Goal: Information Seeking & Learning: Learn about a topic

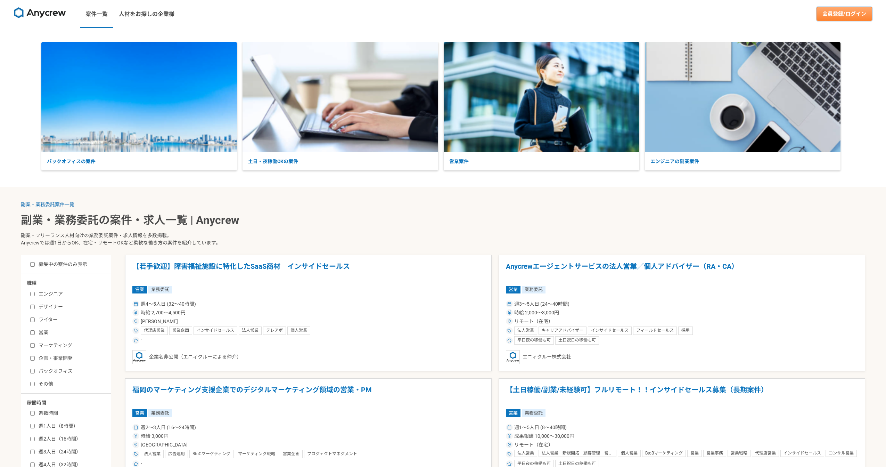
click at [864, 13] on link "会員登録/ログイン" at bounding box center [845, 14] width 56 height 14
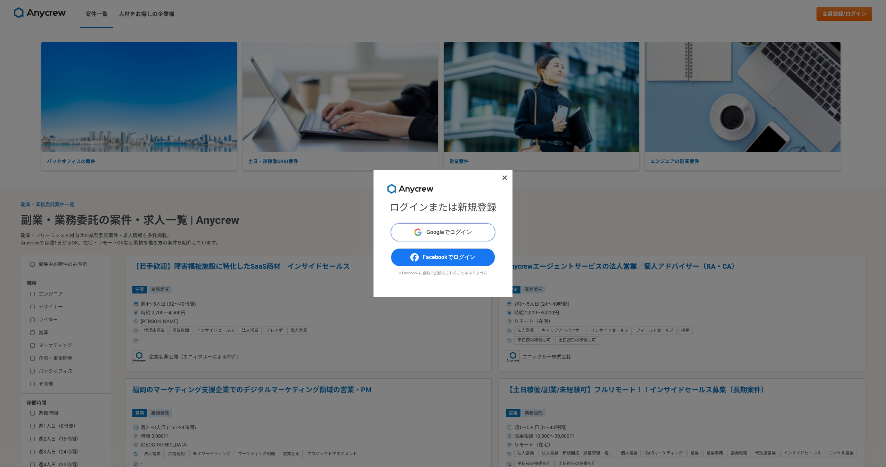
click at [408, 232] on button "Googleでログイン" at bounding box center [443, 232] width 104 height 18
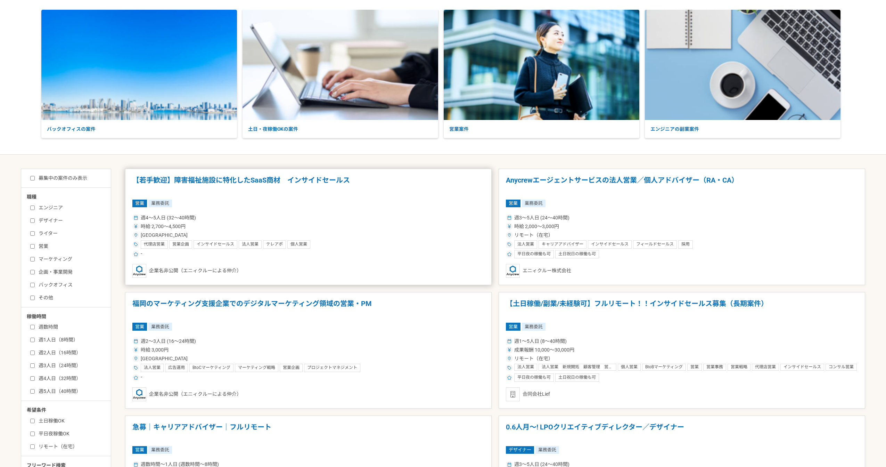
scroll to position [87, 0]
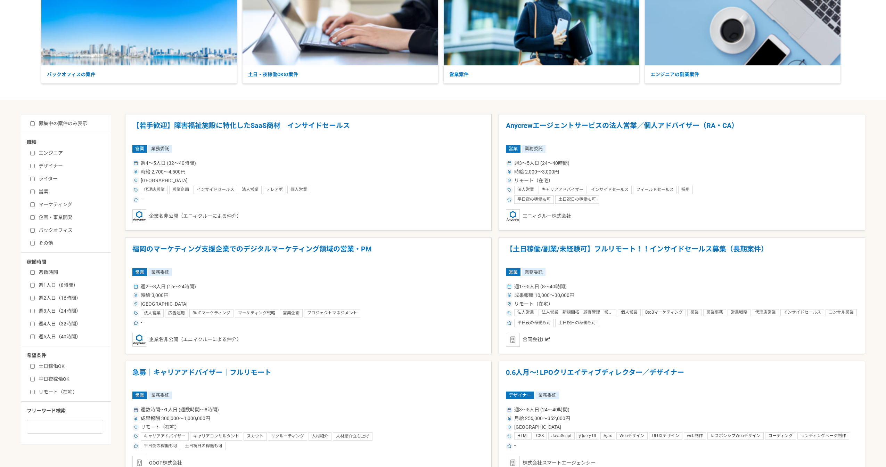
click at [41, 153] on label "エンジニア" at bounding box center [70, 152] width 80 height 7
click at [35, 153] on input "エンジニア" at bounding box center [32, 153] width 5 height 5
checkbox input "true"
